Goal: Information Seeking & Learning: Find specific fact

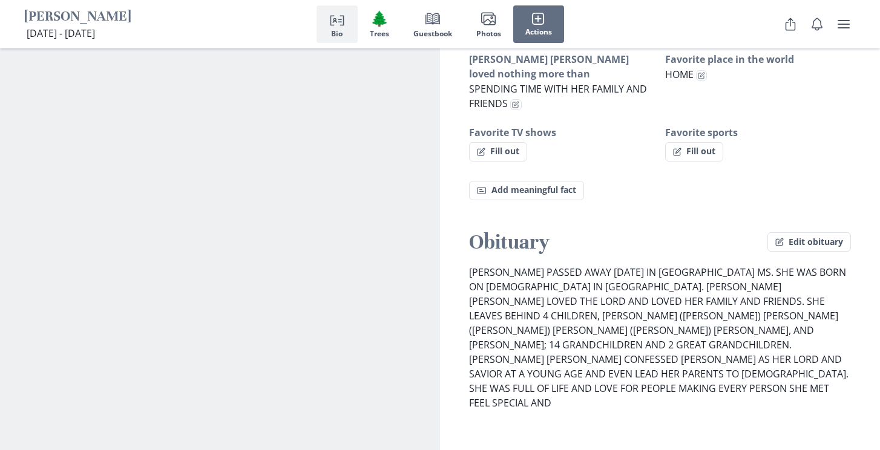
scroll to position [1099, 0]
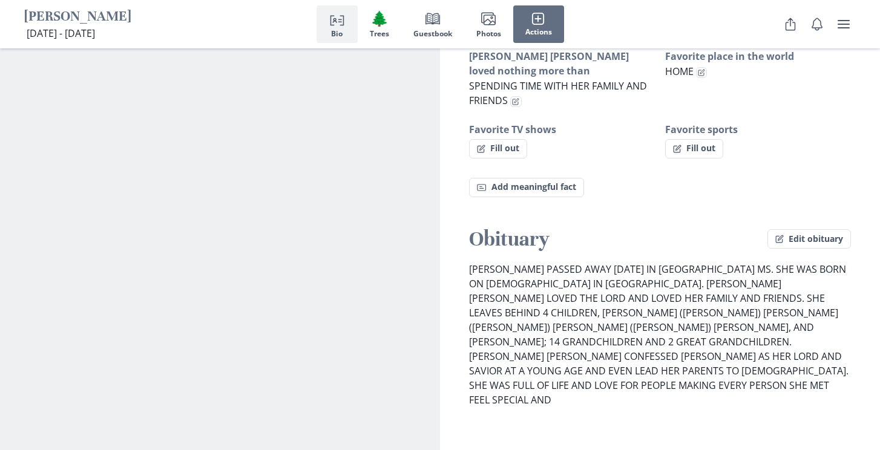
click at [575, 267] on p "[PERSON_NAME] PASSED AWAY [DATE] IN [GEOGRAPHIC_DATA] MS. SHE WAS BORN ON [DEMO…" at bounding box center [660, 334] width 382 height 145
click at [578, 271] on p "[PERSON_NAME] PASSED AWAY [DATE] IN [GEOGRAPHIC_DATA] MS. SHE WAS BORN ON [DEMO…" at bounding box center [660, 334] width 382 height 145
click at [590, 275] on p "[PERSON_NAME] PASSED AWAY [DATE] IN [GEOGRAPHIC_DATA] MS. SHE WAS BORN ON [DEMO…" at bounding box center [660, 334] width 382 height 145
click at [776, 235] on icon "button" at bounding box center [779, 239] width 8 height 8
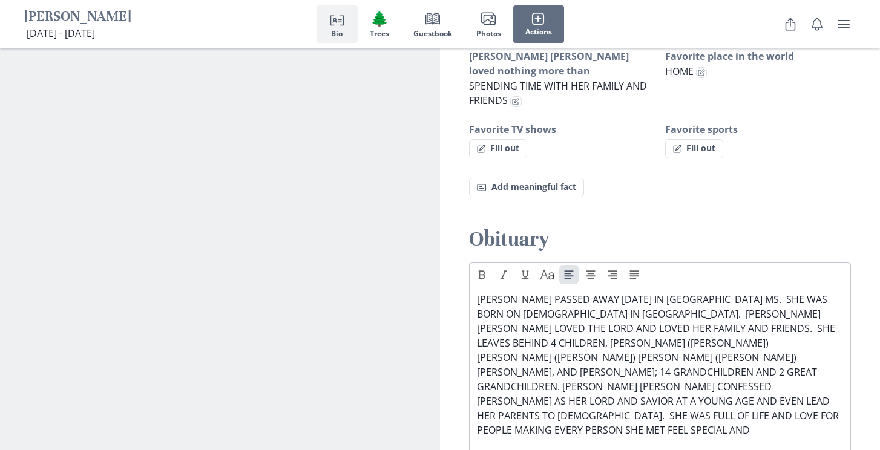
click at [725, 303] on p "[PERSON_NAME] PASSED AWAY [DATE] IN [GEOGRAPHIC_DATA] MS. SHE WAS BORN ON [DEMO…" at bounding box center [660, 364] width 366 height 145
click at [545, 292] on p "[PERSON_NAME] PASSED AWAY [DATE] IN [GEOGRAPHIC_DATA] MS. SHE WAS BORN ON [DEMO…" at bounding box center [660, 364] width 366 height 145
click at [702, 226] on h2 "Obituary" at bounding box center [660, 239] width 382 height 26
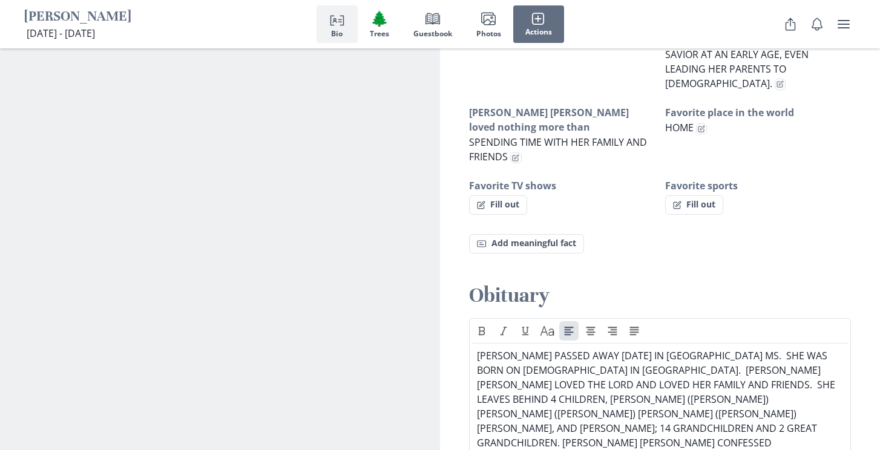
scroll to position [1030, 0]
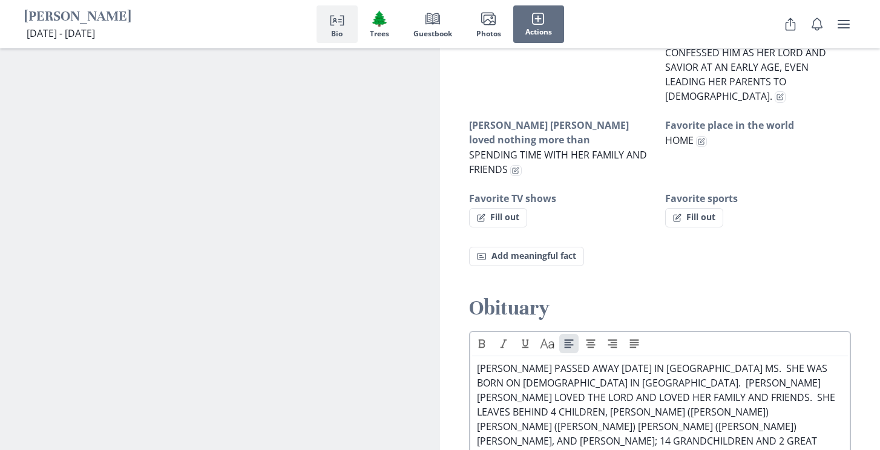
click at [553, 361] on p "[PERSON_NAME] PASSED AWAY [DATE] IN [GEOGRAPHIC_DATA] MS. SHE WAS BORN ON [DEMO…" at bounding box center [660, 433] width 366 height 145
click at [746, 361] on p "[PERSON_NAME] PASSED AWAY [DATE] IN [GEOGRAPHIC_DATA] MS. SHE WAS BORN ON [DEMO…" at bounding box center [660, 433] width 366 height 145
click at [555, 361] on p "[PERSON_NAME] PASSED AWAY [DATE] IN [GEOGRAPHIC_DATA] MS. SHE WAS BORN ON [DEMO…" at bounding box center [660, 433] width 366 height 145
click at [766, 361] on p "[PERSON_NAME] PASSED AWAY [DATE] IN [GEOGRAPHIC_DATA] MS. SHE WAS BORN ON [DEMO…" at bounding box center [660, 441] width 366 height 160
click at [475, 361] on div "[PERSON_NAME] PASSED AWAY [DATE] IN [GEOGRAPHIC_DATA] MS. SHE WAS BORN ON [DEMO…" at bounding box center [660, 441] width 376 height 160
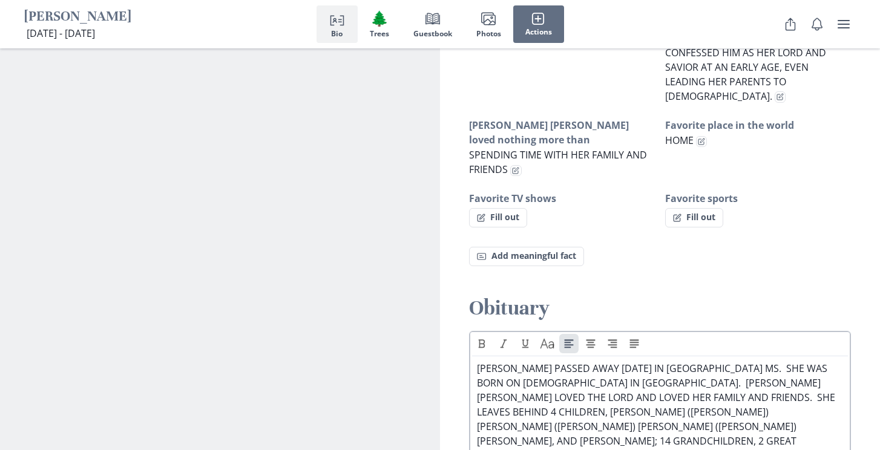
click at [477, 361] on p "[PERSON_NAME] PASSED AWAY [DATE] IN [GEOGRAPHIC_DATA] MS. SHE WAS BORN ON [DEMO…" at bounding box center [660, 441] width 366 height 160
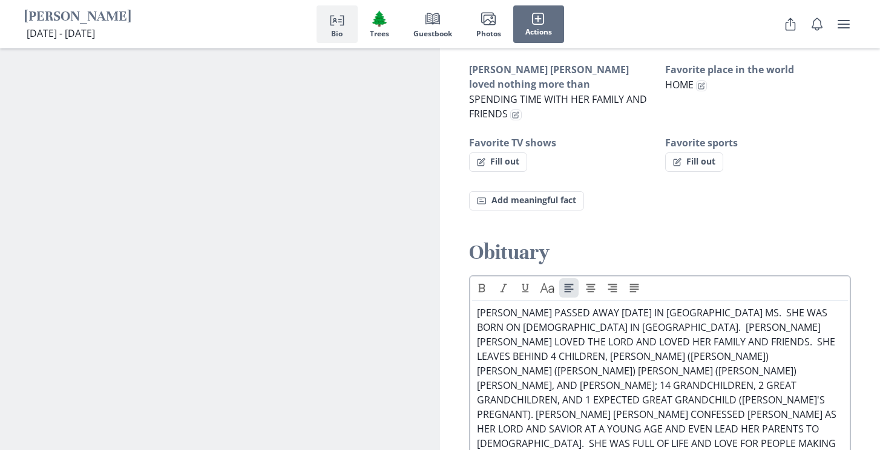
scroll to position [1095, 0]
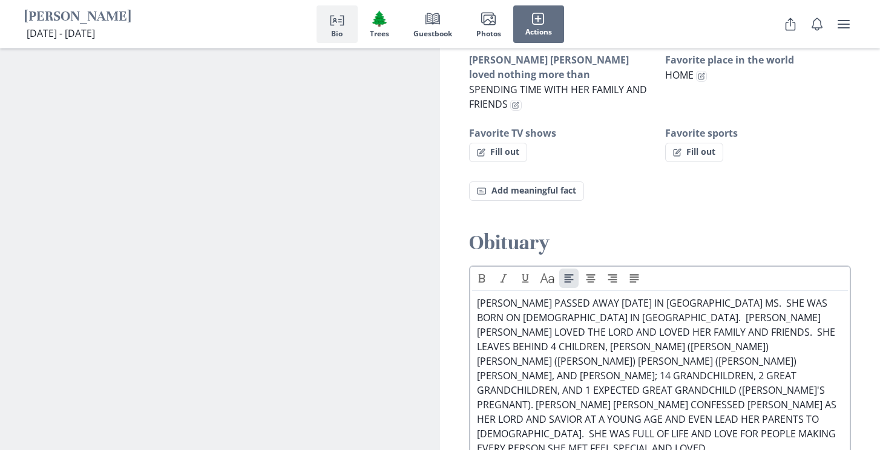
click at [832, 296] on p "[PERSON_NAME] PASSED AWAY [DATE] IN [GEOGRAPHIC_DATA] MS. SHE WAS BORN ON [DEMO…" at bounding box center [660, 376] width 366 height 160
